Goal: Information Seeking & Learning: Learn about a topic

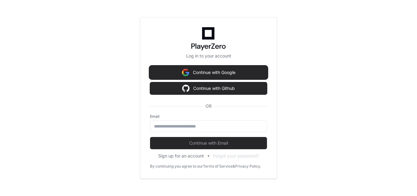
click at [215, 73] on button "Continue with Google" at bounding box center [208, 72] width 117 height 12
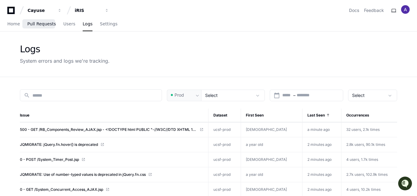
click at [43, 26] on span "Pull Requests" at bounding box center [41, 24] width 28 height 4
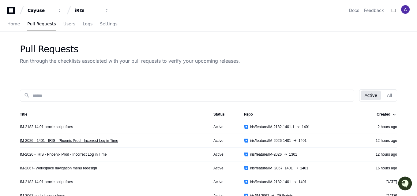
click at [46, 141] on link "IM-2026 - 1401 - IRIS - Phoenix Prod - Incorrect Log in Time" at bounding box center [69, 140] width 98 height 5
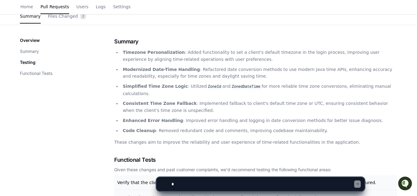
scroll to position [122, 0]
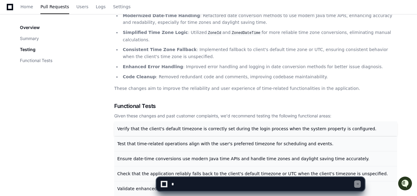
click at [147, 126] on span "Verify that the client's default timezone is correctly set during the login pro…" at bounding box center [246, 128] width 259 height 5
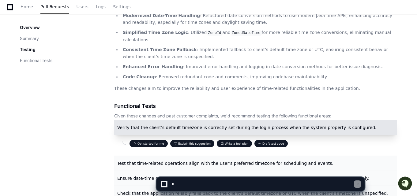
click at [242, 140] on button "Write a test plan" at bounding box center [234, 143] width 35 height 7
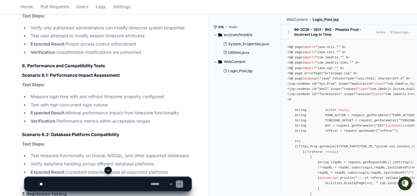
scroll to position [1883, 0]
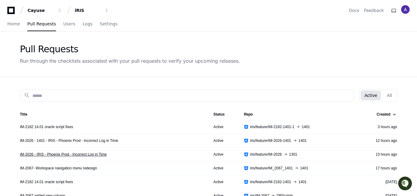
click at [70, 155] on link "IM-2026 - IRIS - Phoenix Prod - Incorrect Log in Time" at bounding box center [63, 154] width 87 height 5
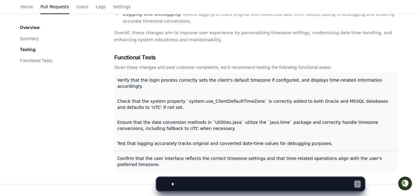
scroll to position [183, 0]
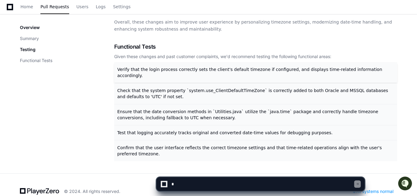
click at [207, 69] on span "Verify that the login process correctly sets the client's default timezone if c…" at bounding box center [249, 72] width 265 height 11
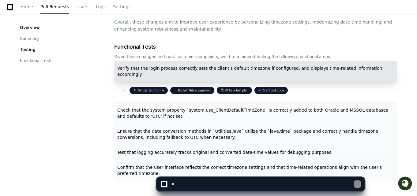
click at [229, 87] on button "Write a test plan" at bounding box center [234, 90] width 35 height 7
